Goal: Task Accomplishment & Management: Manage account settings

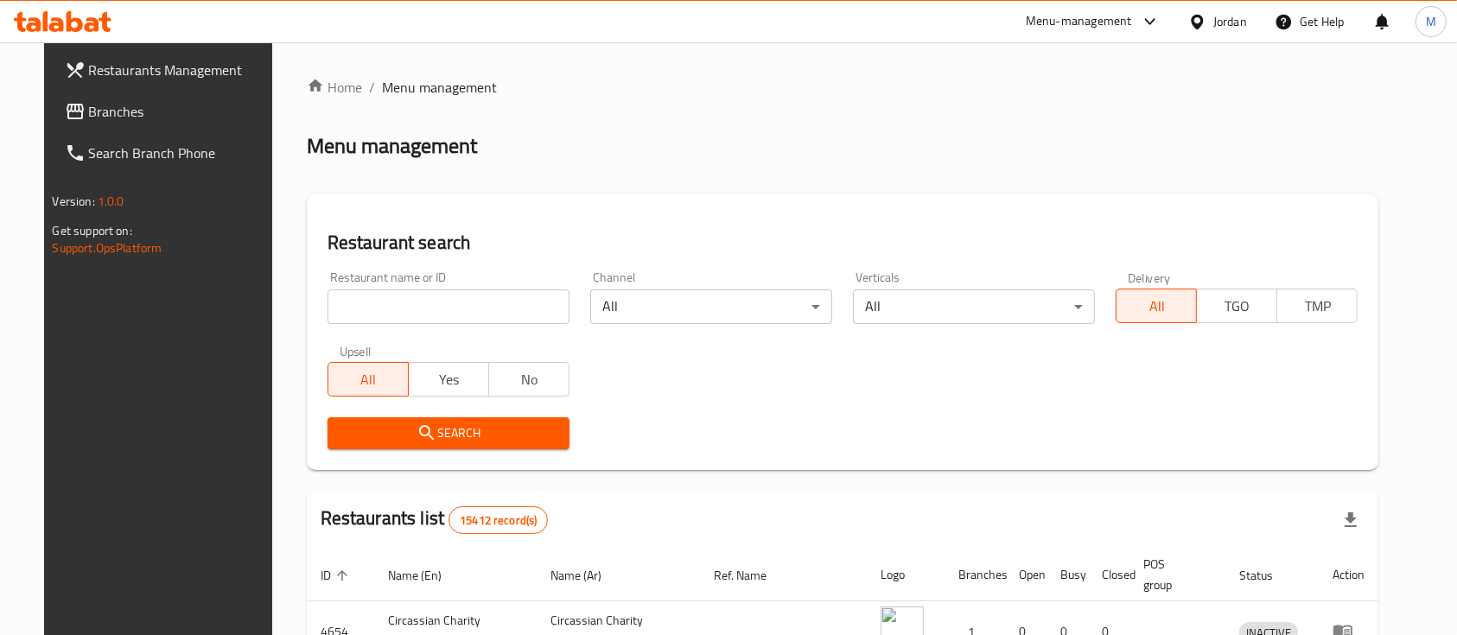
drag, startPoint x: 471, startPoint y: 311, endPoint x: 472, endPoint y: 302, distance: 9.5
click at [471, 311] on input "search" at bounding box center [449, 307] width 242 height 35
type input "ة"
type input "markazia"
click button "Search" at bounding box center [449, 433] width 242 height 32
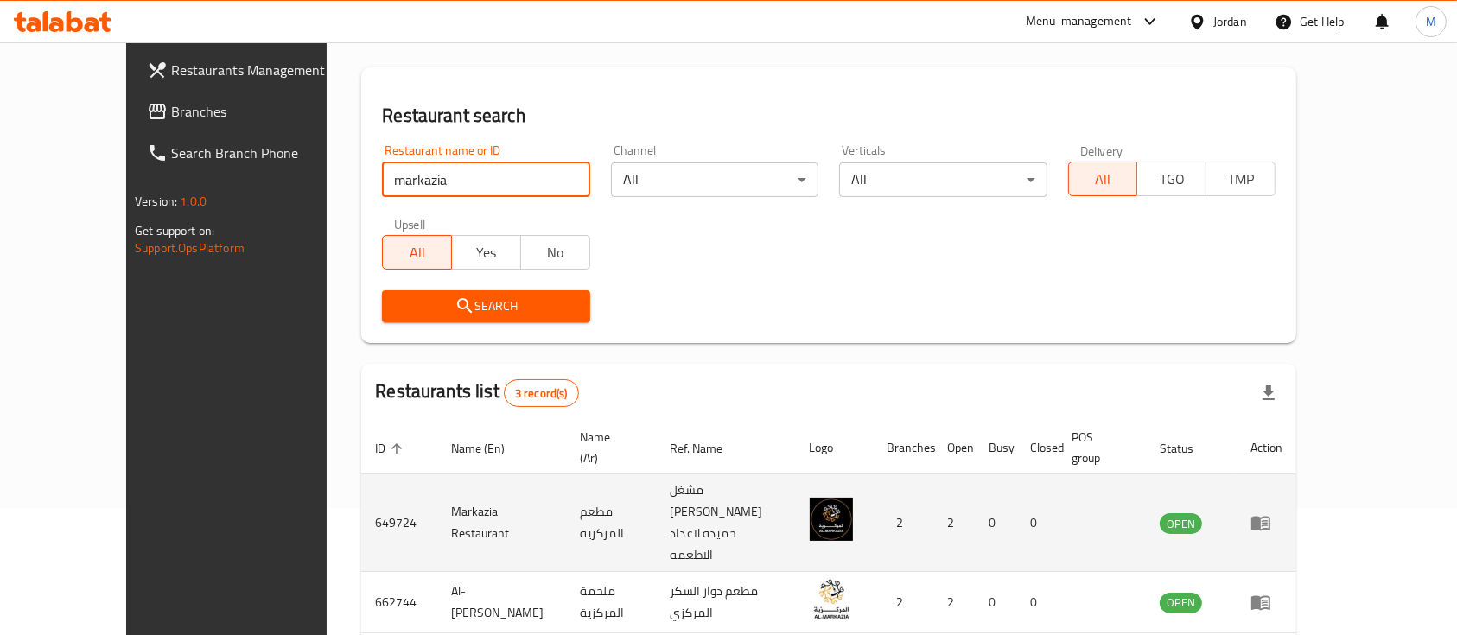
scroll to position [221, 0]
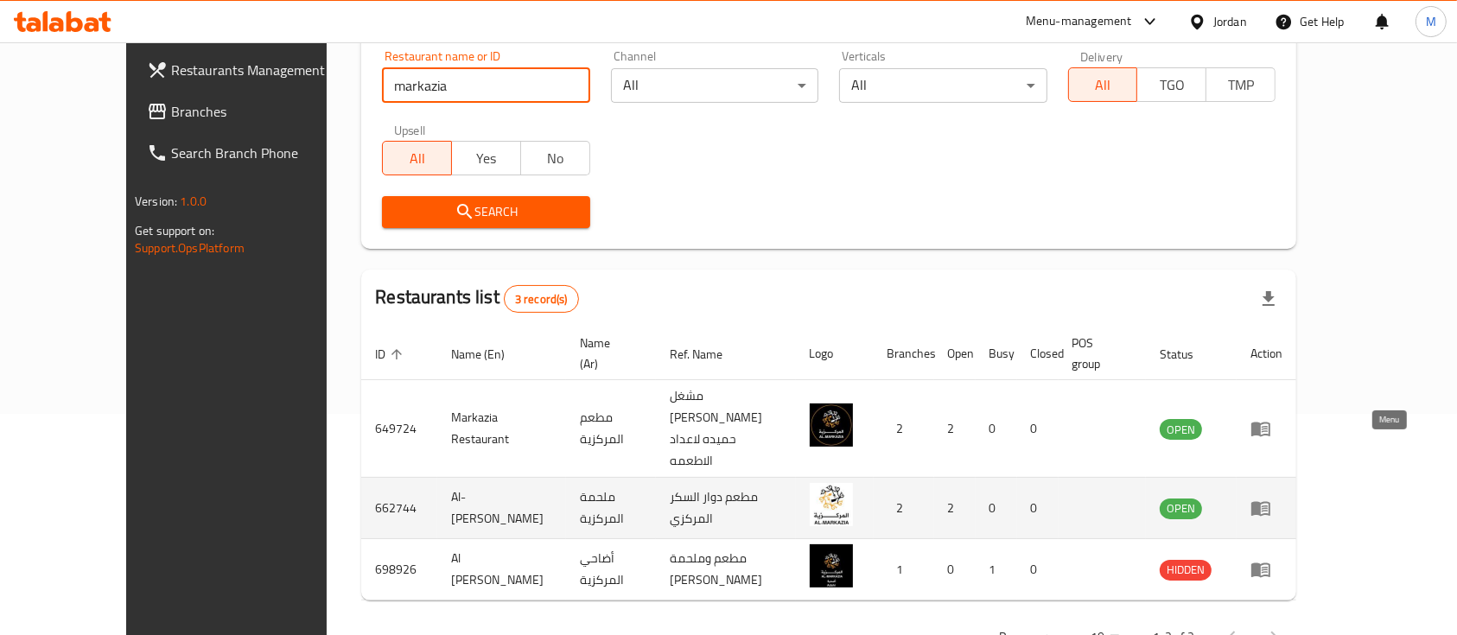
click at [1271, 498] on icon "enhanced table" at bounding box center [1261, 508] width 21 height 21
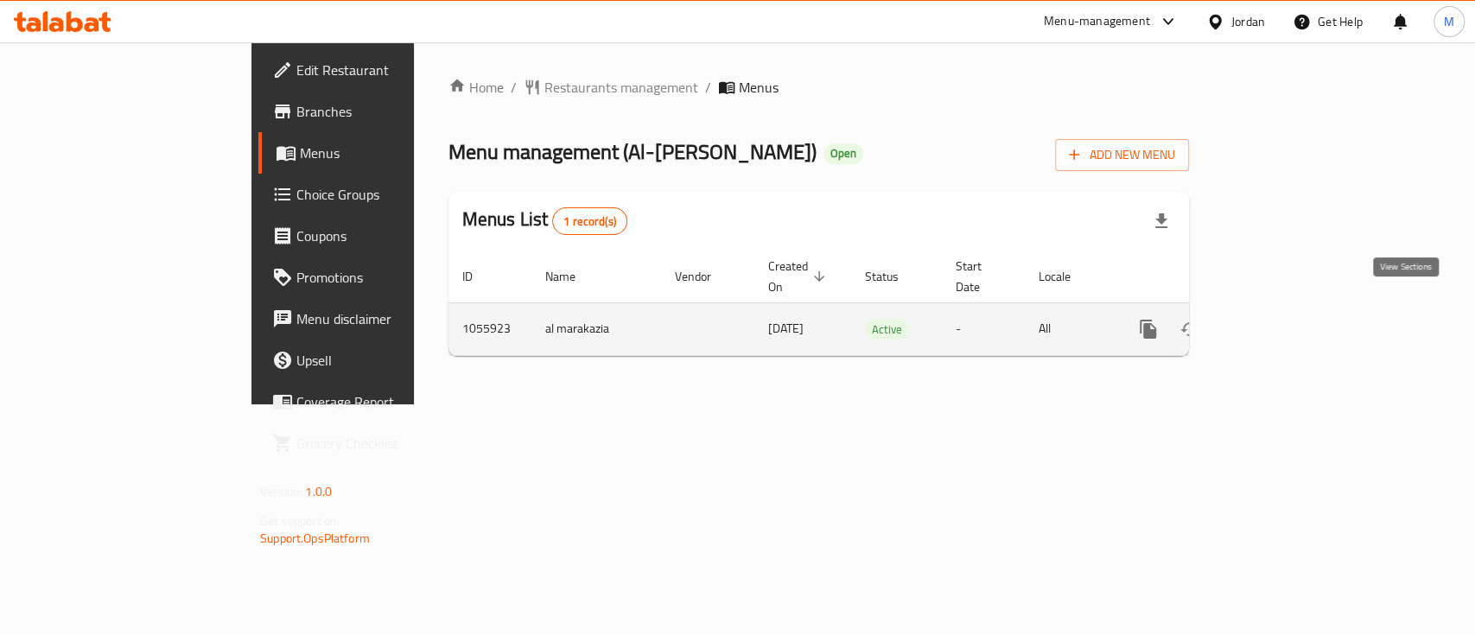
click at [1283, 319] on icon "enhanced table" at bounding box center [1273, 329] width 21 height 21
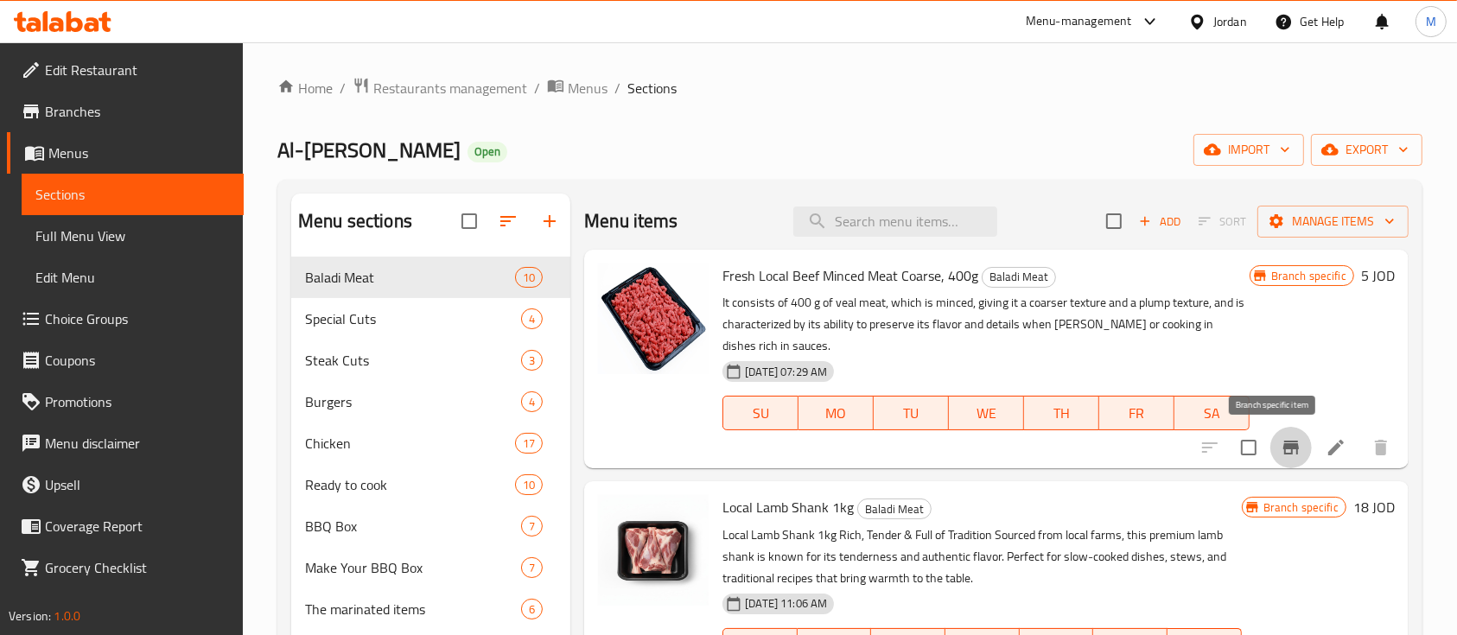
click at [1281, 442] on icon "Branch-specific-item" at bounding box center [1291, 447] width 21 height 21
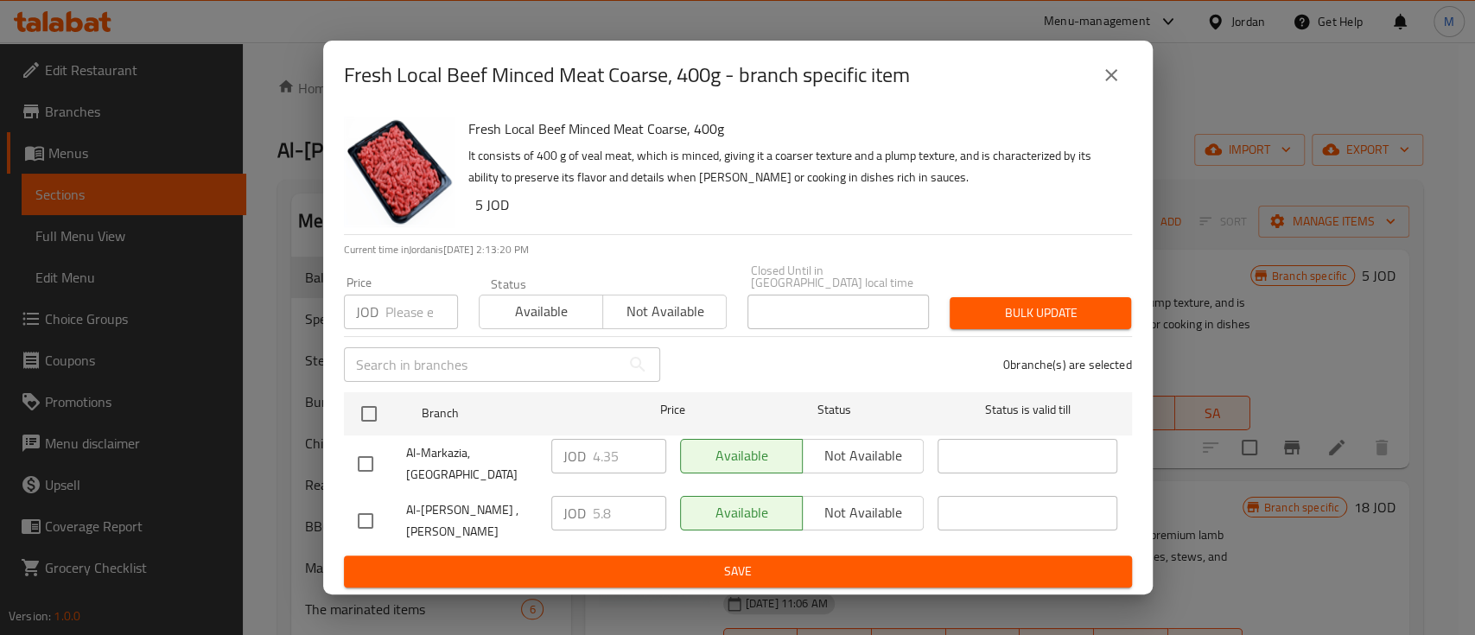
click at [1113, 83] on icon "close" at bounding box center [1111, 75] width 21 height 21
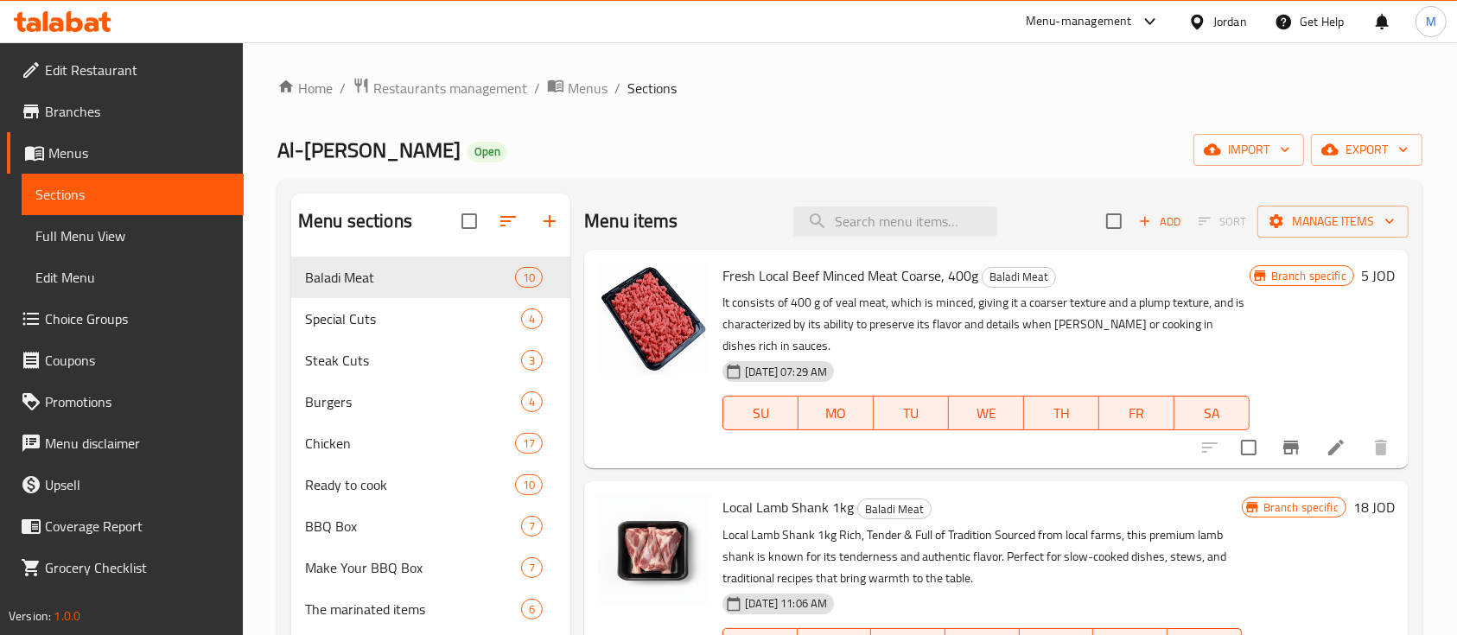
click at [1283, 451] on icon "Branch-specific-item" at bounding box center [1291, 448] width 16 height 14
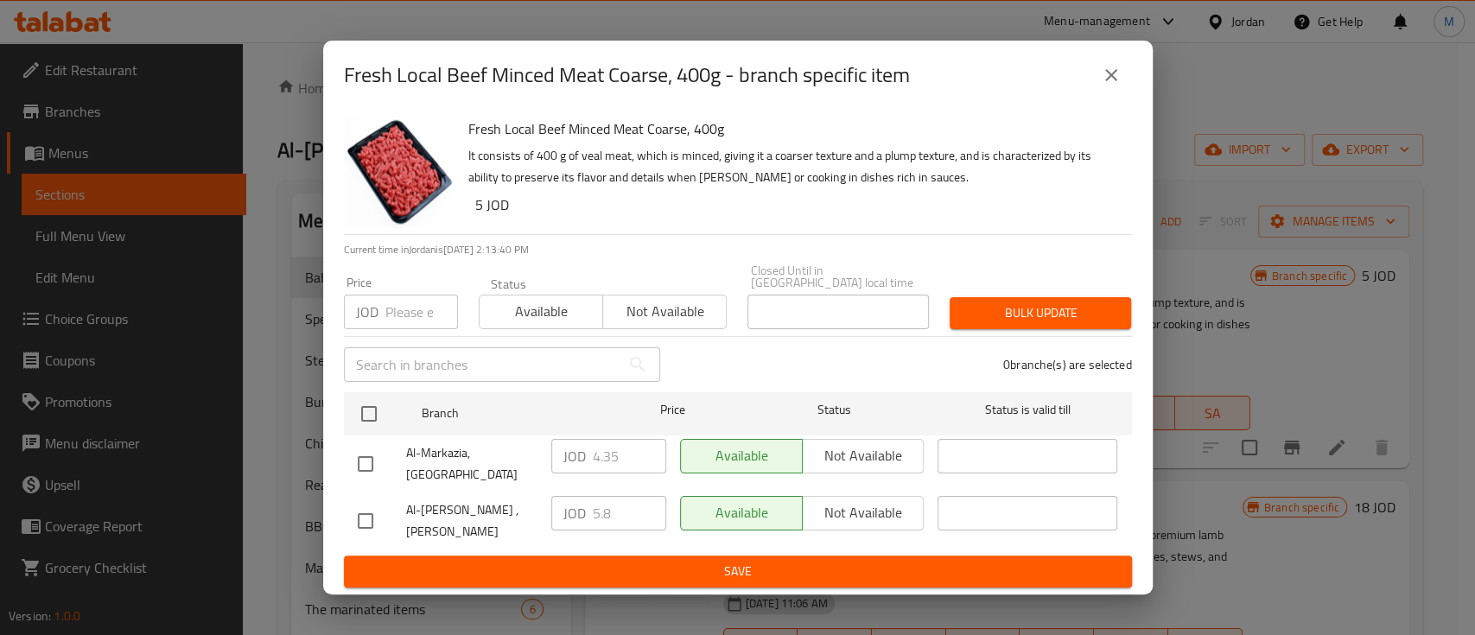
click at [567, 461] on div "JOD 4.35 ​" at bounding box center [608, 456] width 115 height 35
click at [1113, 81] on icon "close" at bounding box center [1111, 75] width 12 height 12
